Goal: Task Accomplishment & Management: Use online tool/utility

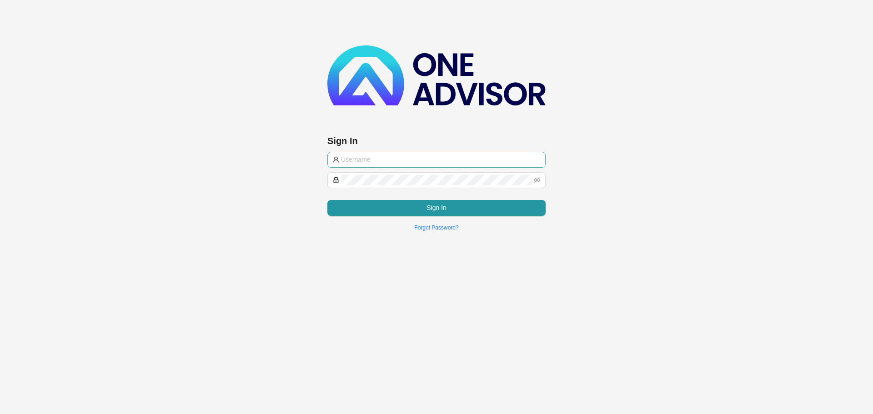
click at [394, 157] on input "text" at bounding box center [440, 160] width 199 height 10
type input "marc@smithbormann.co.za"
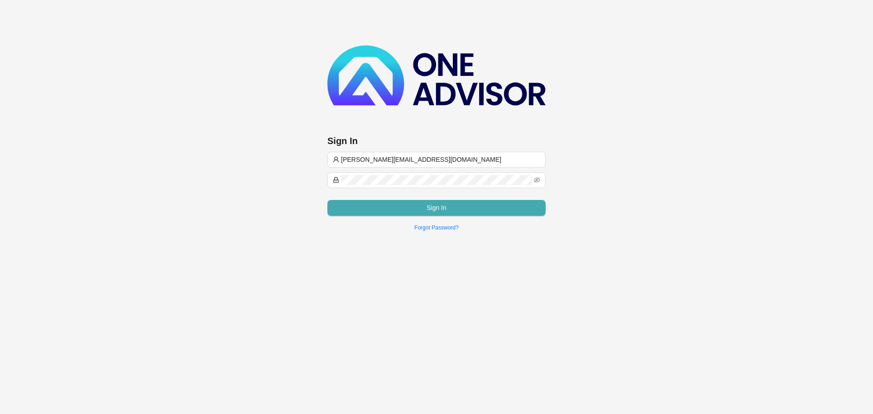
click at [394, 206] on button "Sign In" at bounding box center [436, 208] width 218 height 16
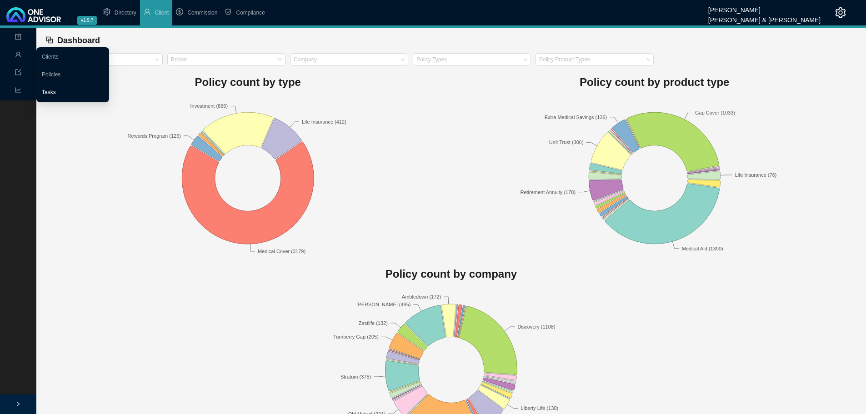
click at [54, 92] on link "Tasks" at bounding box center [49, 92] width 14 height 6
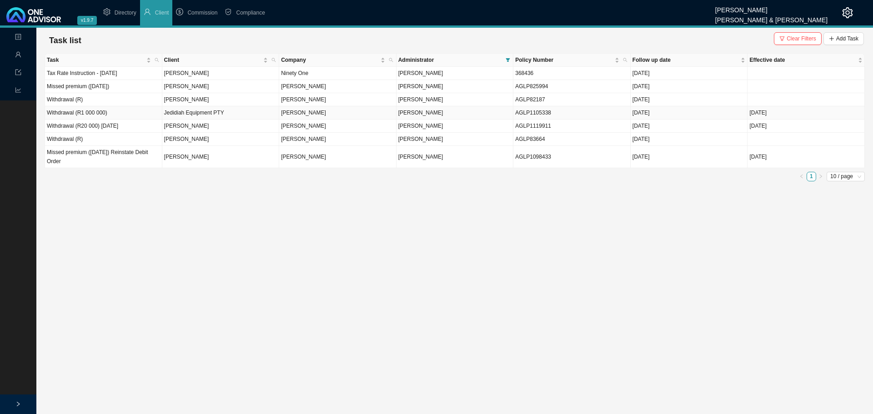
click at [357, 115] on td "Allan Gray" at bounding box center [337, 112] width 117 height 13
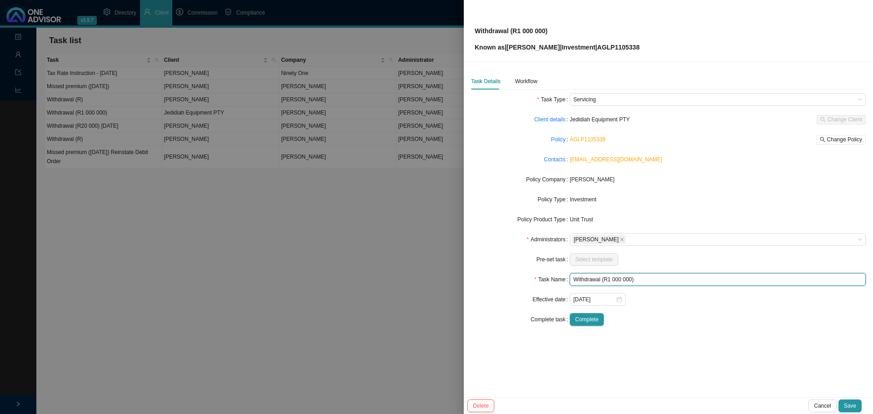
drag, startPoint x: 645, startPoint y: 280, endPoint x: 550, endPoint y: 278, distance: 95.1
click at [550, 278] on div "Task Name Withdrawal (R1 000 000)" at bounding box center [668, 279] width 395 height 13
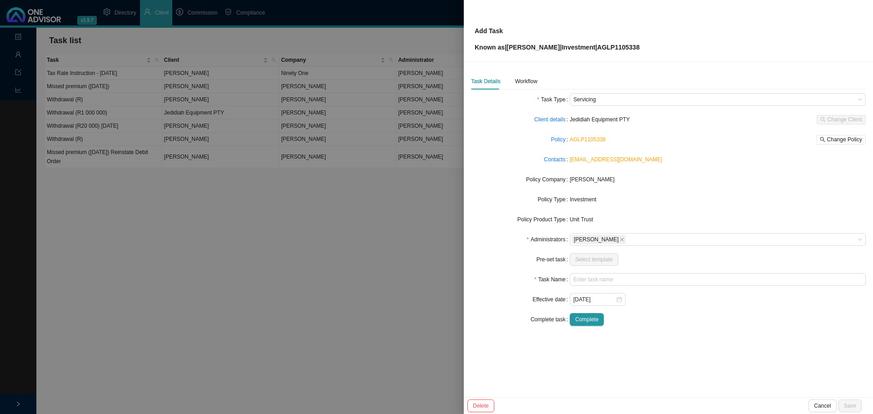
click at [683, 180] on div "Allan Gray" at bounding box center [718, 179] width 296 height 9
click at [327, 273] on div at bounding box center [436, 207] width 873 height 414
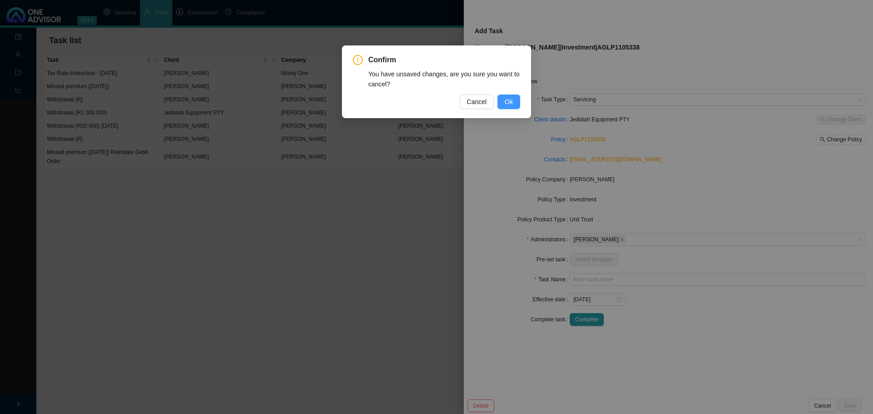
click at [508, 97] on span "Ok" at bounding box center [509, 102] width 8 height 10
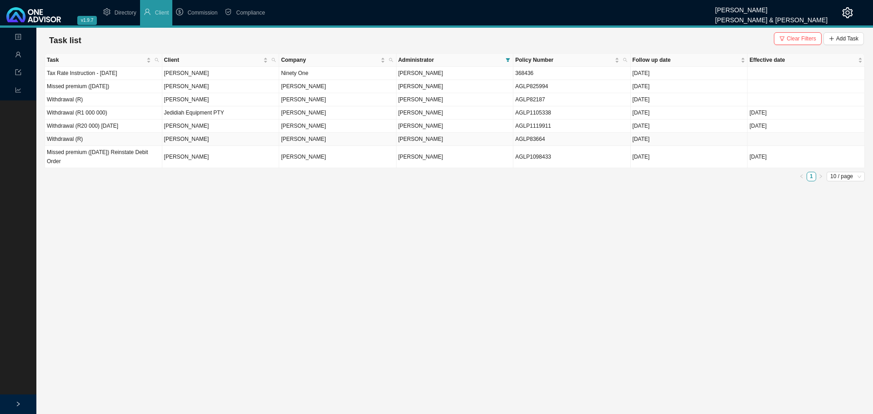
click at [250, 138] on td "Dion Kleinhans" at bounding box center [220, 139] width 117 height 13
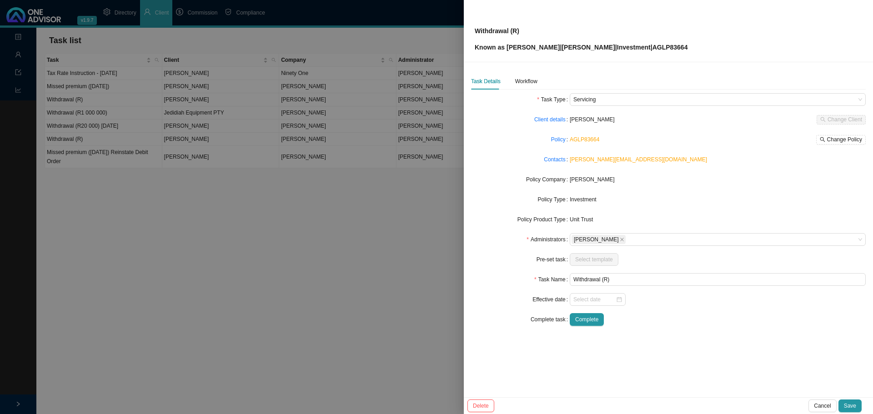
click at [290, 260] on div at bounding box center [436, 207] width 873 height 414
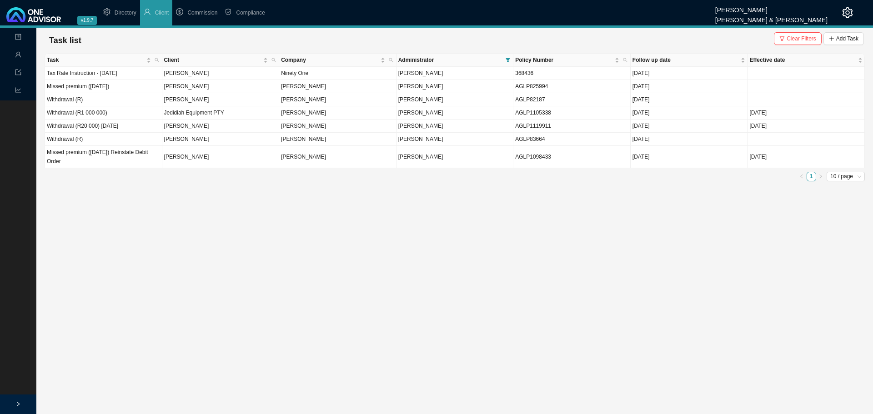
click at [290, 260] on main "Landing Management Data Reports Task list Clear Filters Add Task Task Client Co…" at bounding box center [436, 221] width 873 height 386
click at [231, 126] on td "Gabriele Von Waldenburg" at bounding box center [220, 126] width 117 height 13
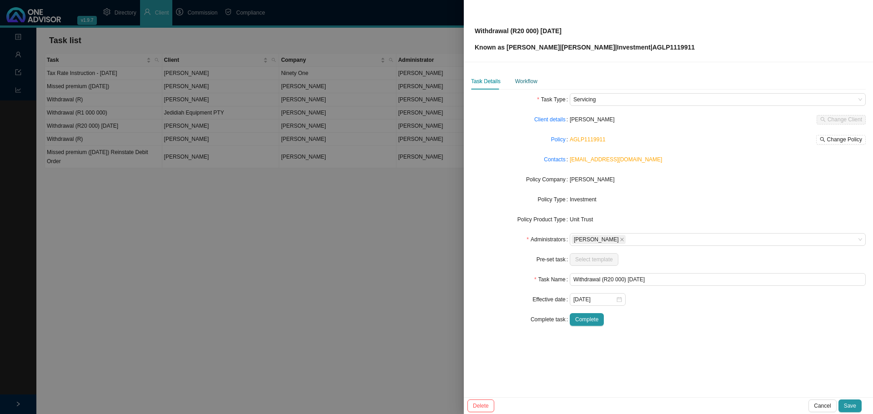
click at [527, 81] on div "Workflow" at bounding box center [526, 81] width 22 height 9
